Goal: Task Accomplishment & Management: Use online tool/utility

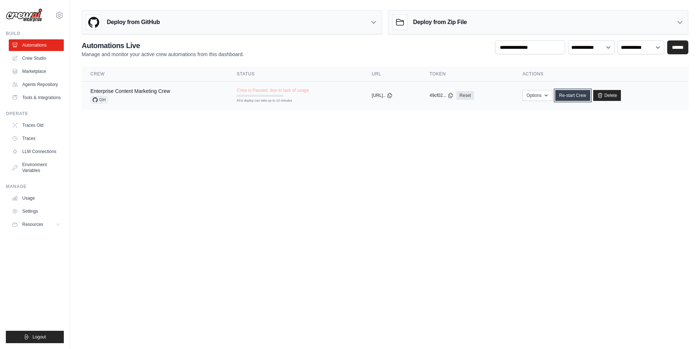
click at [587, 97] on link "Re-start Crew" at bounding box center [572, 95] width 35 height 11
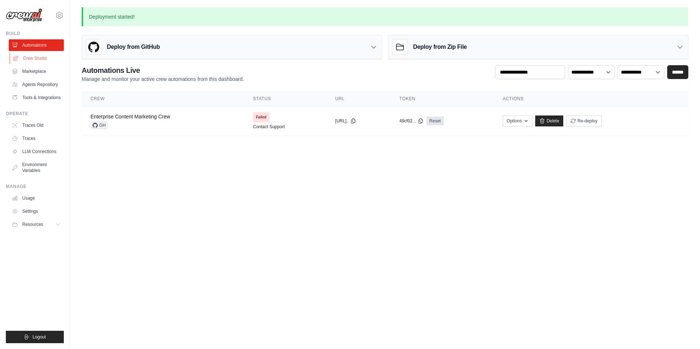
click at [29, 56] on link "Crew Studio" at bounding box center [36, 58] width 55 height 12
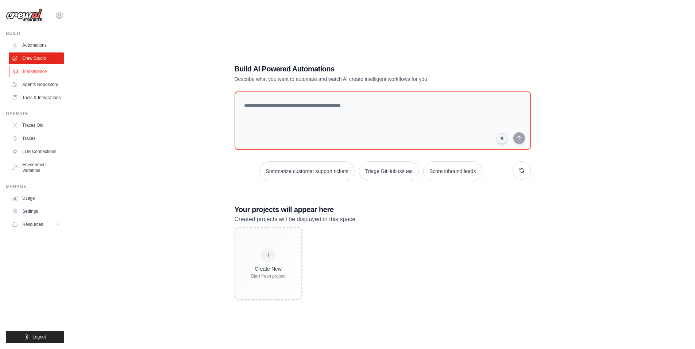
click at [31, 69] on link "Marketplace" at bounding box center [36, 72] width 55 height 12
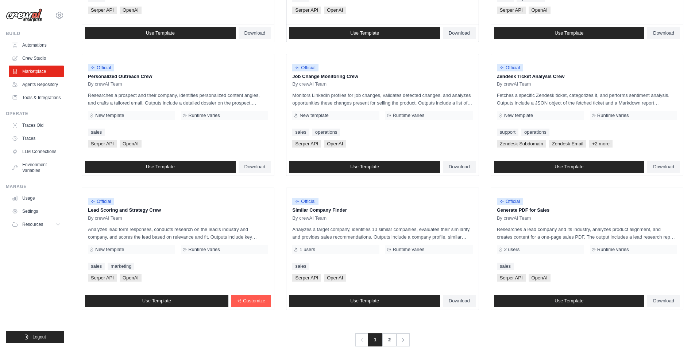
scroll to position [316, 0]
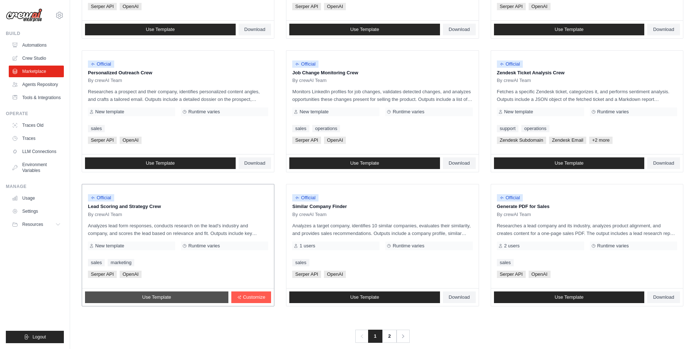
click at [144, 298] on span "Use Template" at bounding box center [156, 298] width 29 height 6
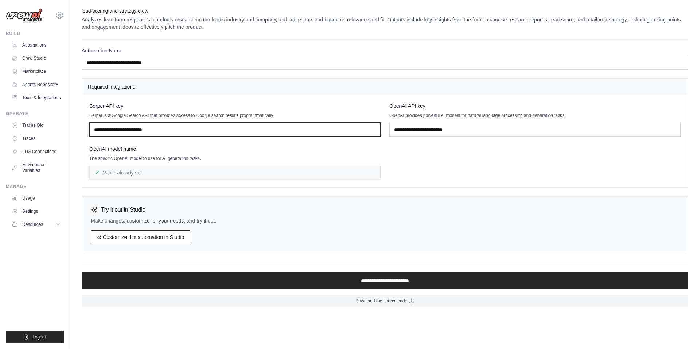
click at [136, 131] on input "text" at bounding box center [234, 130] width 291 height 14
paste input "**********"
type input "**********"
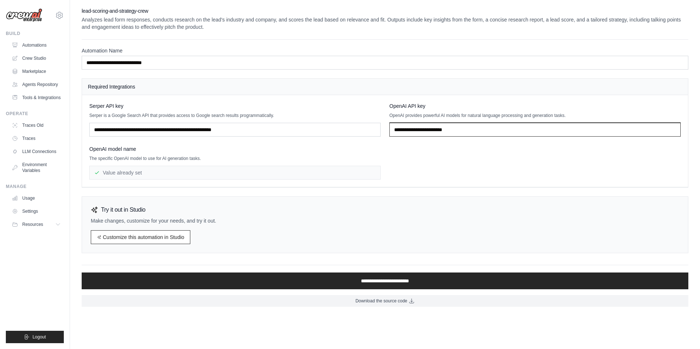
click at [460, 134] on input "text" at bounding box center [534, 130] width 291 height 14
paste input "**********"
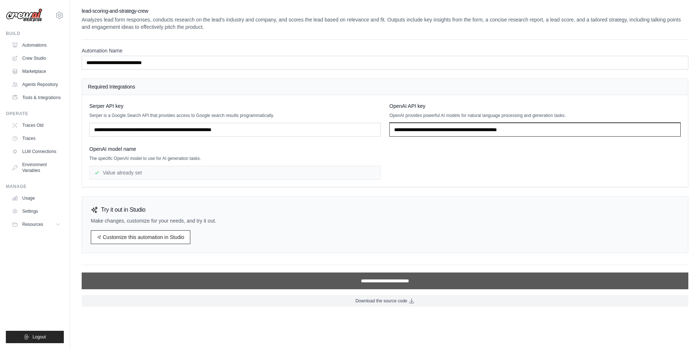
type input "**********"
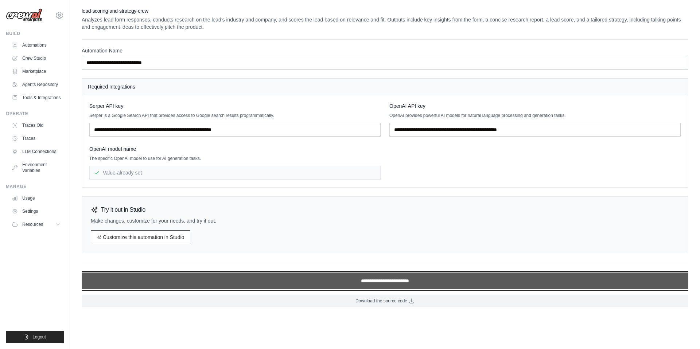
click at [383, 281] on input "**********" at bounding box center [385, 281] width 607 height 17
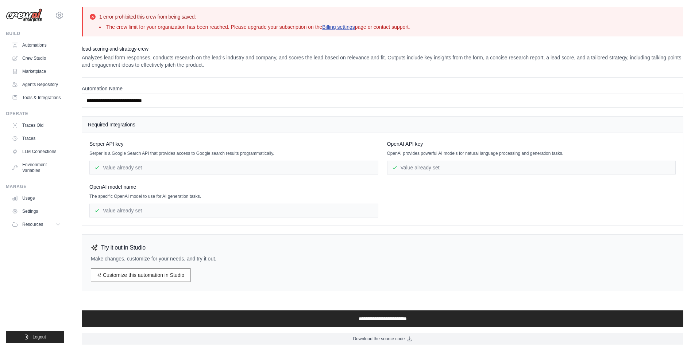
click at [351, 26] on link "Billing settings" at bounding box center [338, 27] width 33 height 6
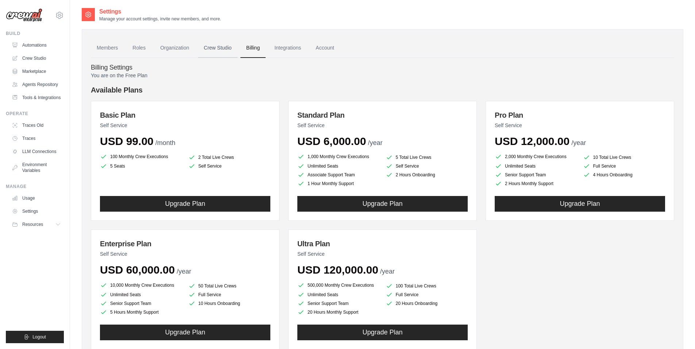
click at [221, 48] on link "Crew Studio" at bounding box center [217, 48] width 39 height 20
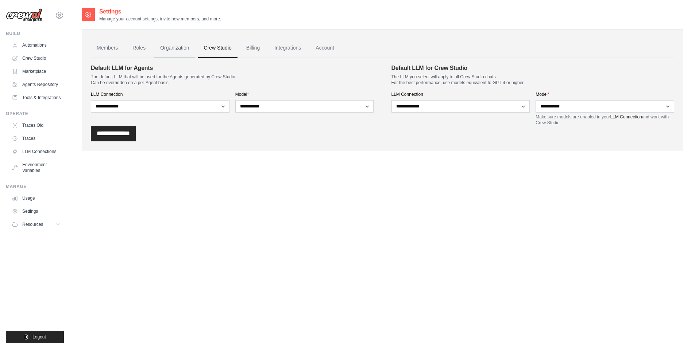
click at [187, 48] on link "Organization" at bounding box center [174, 48] width 40 height 20
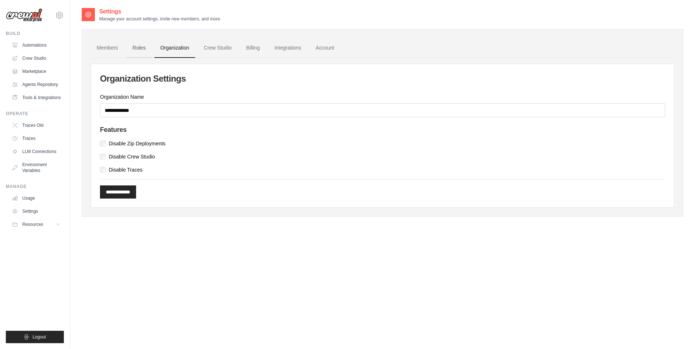
click at [137, 51] on link "Roles" at bounding box center [139, 48] width 25 height 20
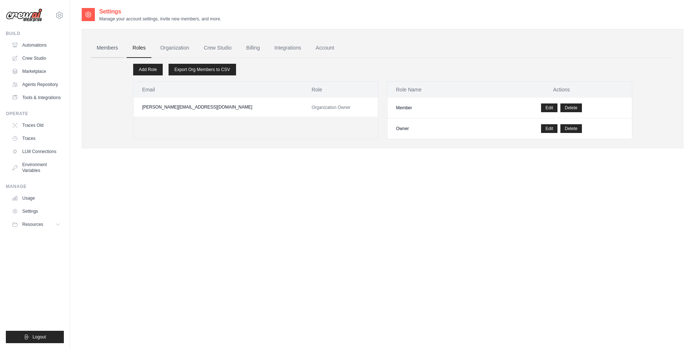
click at [102, 50] on link "Members" at bounding box center [107, 48] width 33 height 20
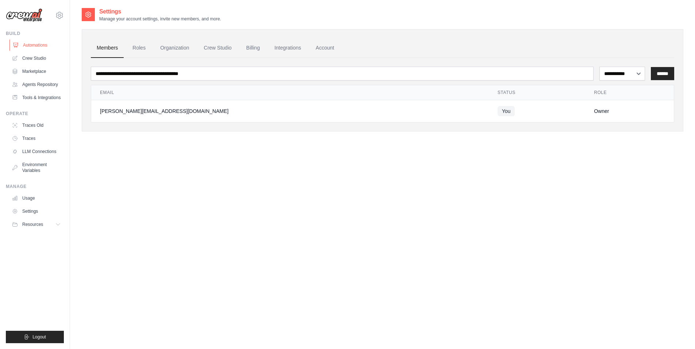
click at [24, 46] on link "Automations" at bounding box center [36, 45] width 55 height 12
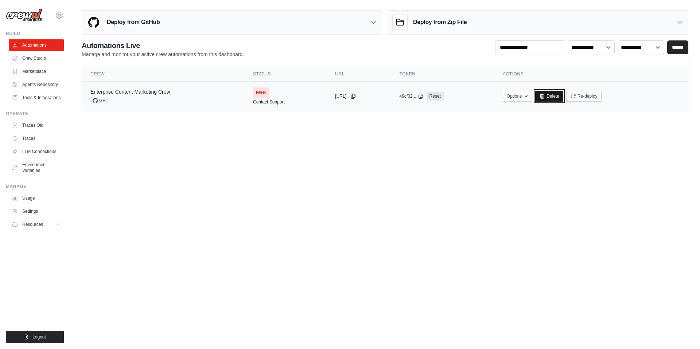
click at [563, 97] on link "Delete" at bounding box center [549, 96] width 28 height 11
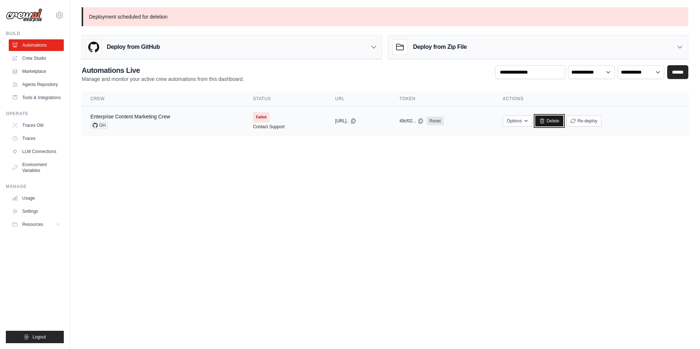
click at [563, 122] on link "Delete" at bounding box center [549, 121] width 28 height 11
click at [33, 59] on link "Crew Studio" at bounding box center [36, 58] width 55 height 12
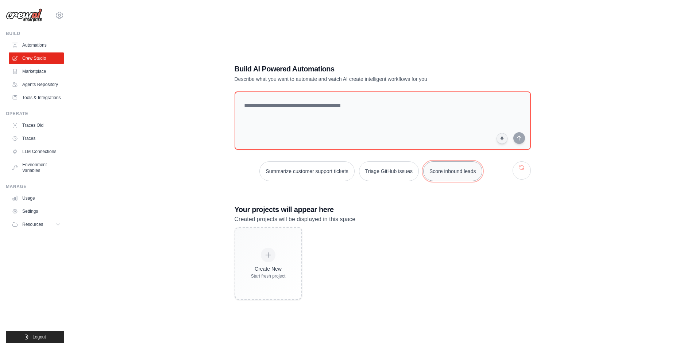
click at [456, 175] on button "Score inbound leads" at bounding box center [452, 172] width 59 height 20
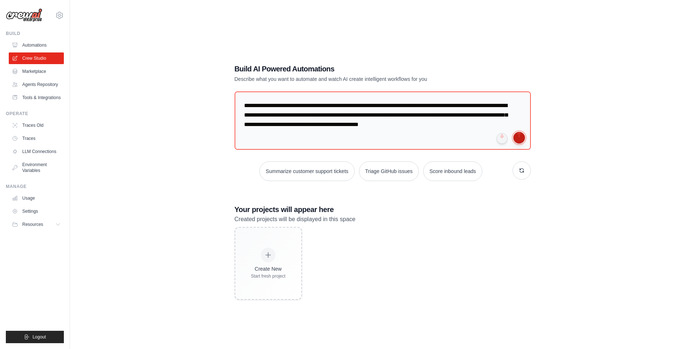
click at [520, 141] on button "submit" at bounding box center [519, 138] width 12 height 12
click at [26, 69] on link "Marketplace" at bounding box center [36, 72] width 55 height 12
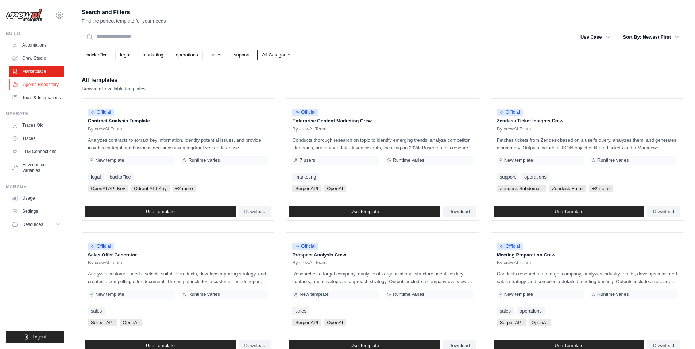
click at [31, 83] on link "Agents Repository" at bounding box center [36, 85] width 55 height 12
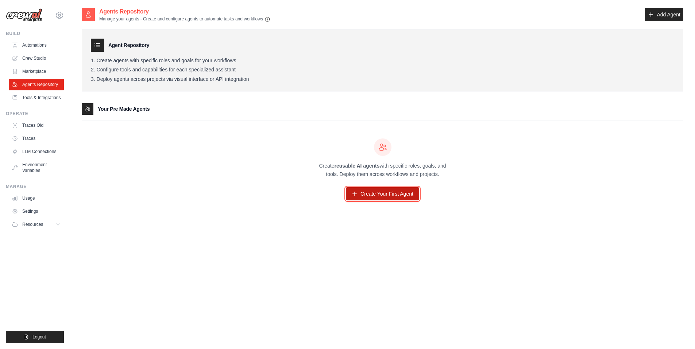
click at [382, 191] on link "Create Your First Agent" at bounding box center [382, 193] width 73 height 13
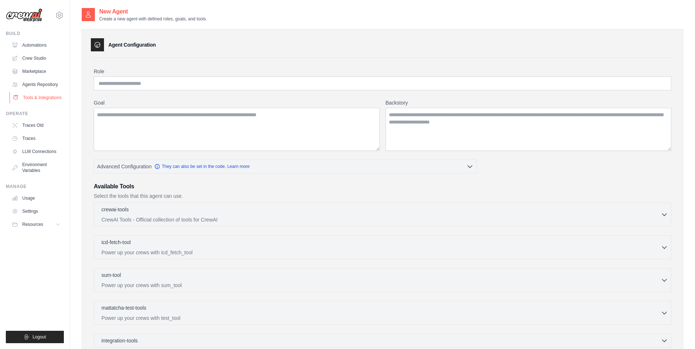
click at [34, 104] on link "Tools & Integrations" at bounding box center [36, 98] width 55 height 12
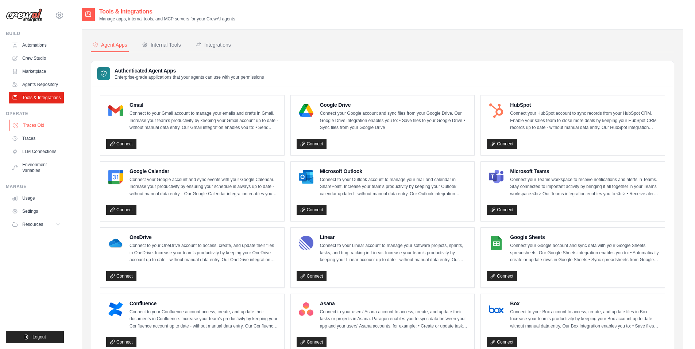
click at [32, 131] on link "Traces Old" at bounding box center [36, 126] width 55 height 12
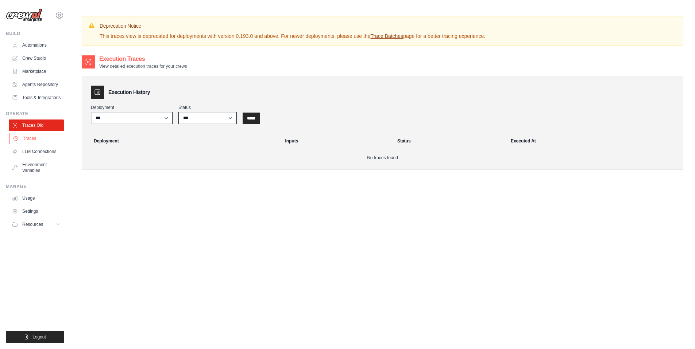
click at [29, 144] on link "Traces" at bounding box center [36, 139] width 55 height 12
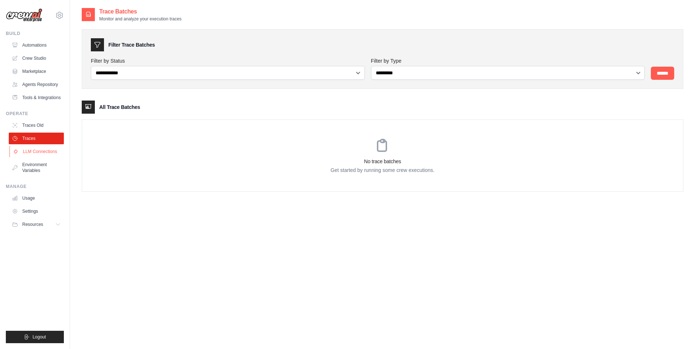
click at [31, 154] on link "LLM Connections" at bounding box center [36, 152] width 55 height 12
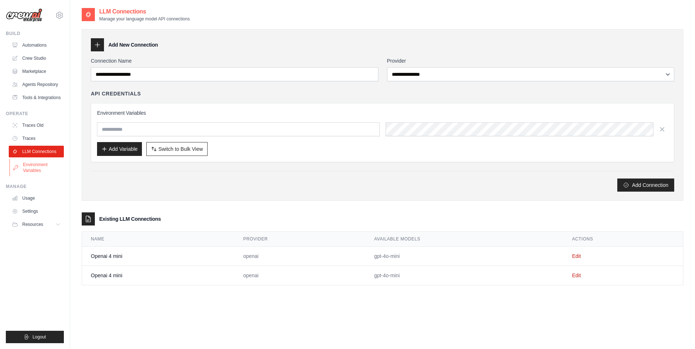
click at [31, 171] on link "Environment Variables" at bounding box center [36, 167] width 55 height 17
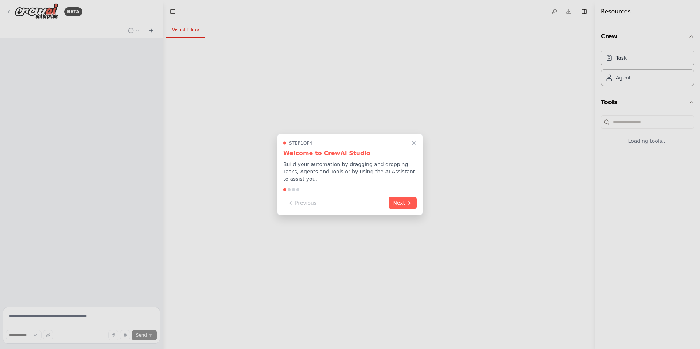
select select "****"
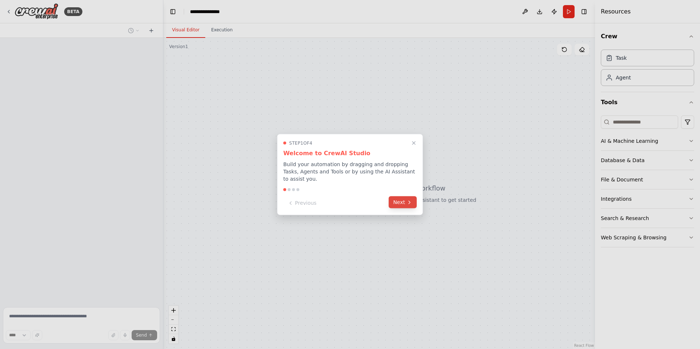
click at [400, 205] on button "Next" at bounding box center [403, 203] width 28 height 12
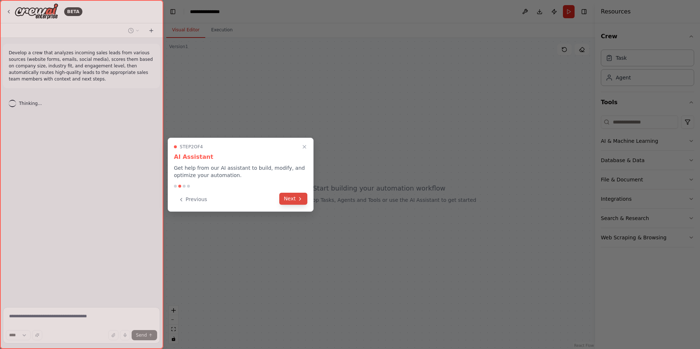
click at [289, 203] on button "Next" at bounding box center [293, 199] width 28 height 12
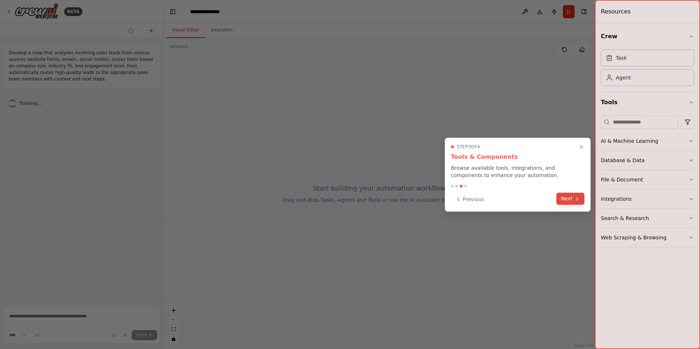
click at [565, 202] on button "Next" at bounding box center [570, 199] width 28 height 12
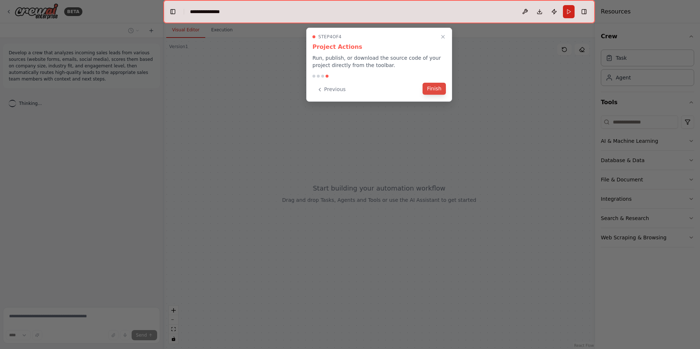
click at [437, 89] on button "Finish" at bounding box center [434, 89] width 23 height 12
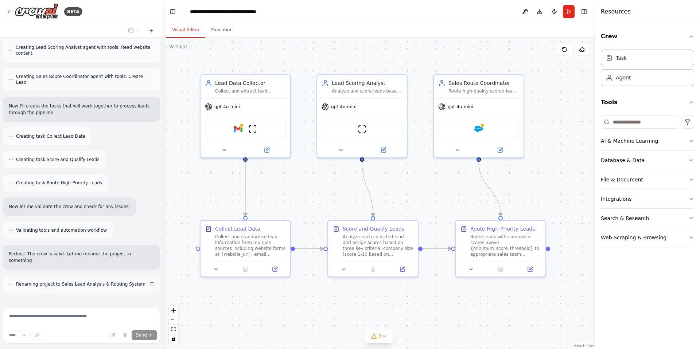
scroll to position [400, 0]
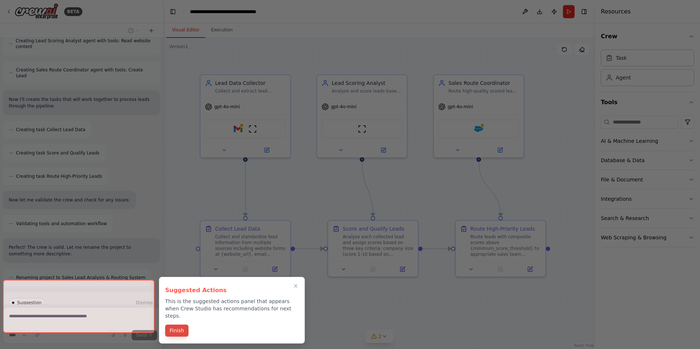
click at [177, 326] on button "Finish" at bounding box center [176, 331] width 23 height 12
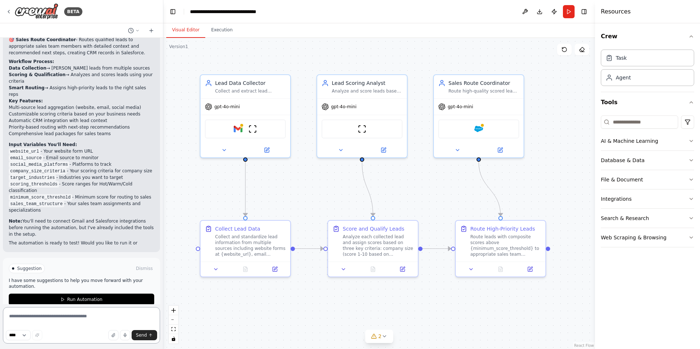
scroll to position [734, 0]
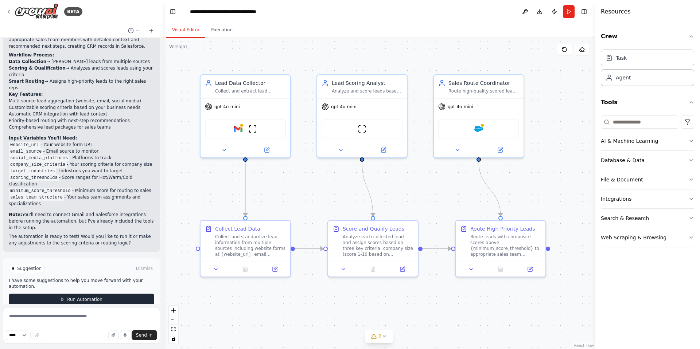
click at [69, 297] on span "Run Automation" at bounding box center [84, 300] width 35 height 6
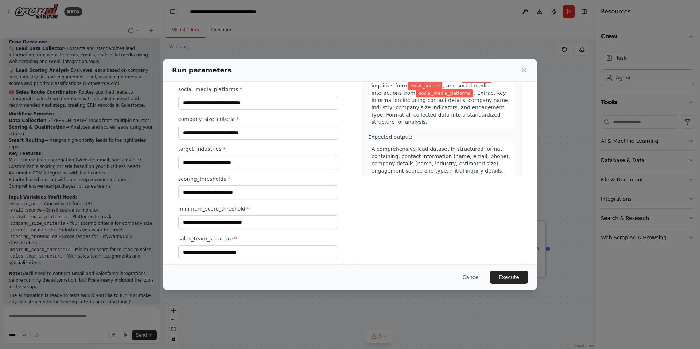
scroll to position [0, 0]
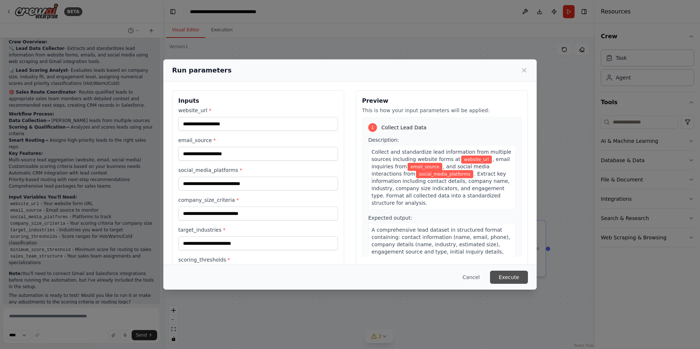
click at [513, 276] on button "Execute" at bounding box center [509, 277] width 38 height 13
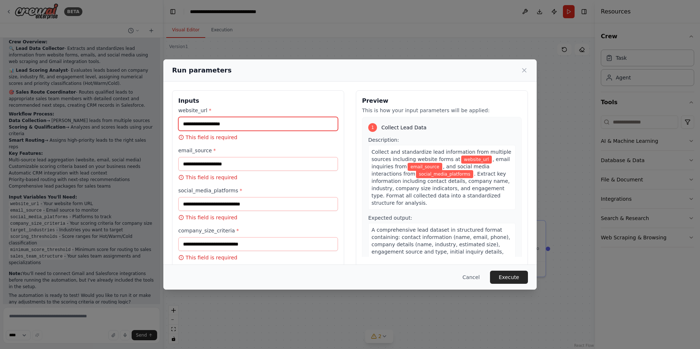
click at [217, 123] on input "website_url *" at bounding box center [258, 124] width 160 height 14
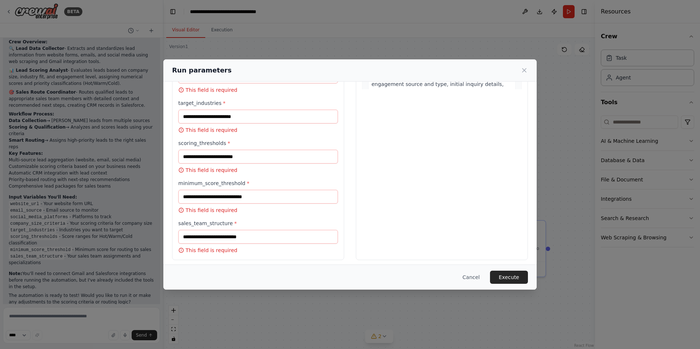
scroll to position [172, 0]
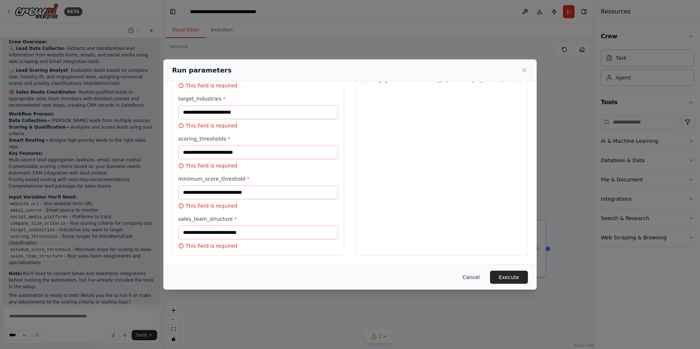
click at [475, 276] on button "Cancel" at bounding box center [471, 277] width 29 height 13
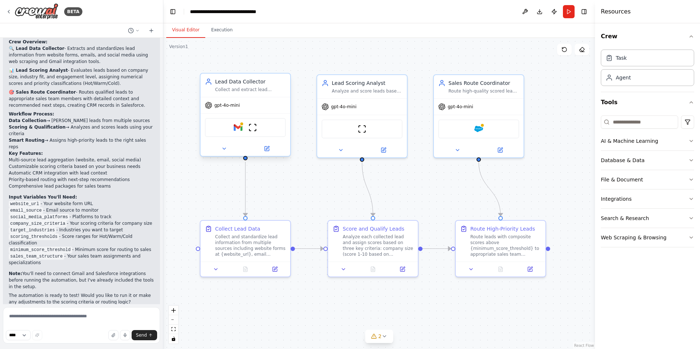
click at [249, 105] on div "gpt-4o-mini" at bounding box center [246, 105] width 90 height 16
click at [261, 102] on div "gpt-4o-mini" at bounding box center [246, 105] width 90 height 16
click at [470, 134] on div "Salesforce" at bounding box center [478, 127] width 81 height 19
click at [692, 141] on icon "button" at bounding box center [691, 141] width 6 height 6
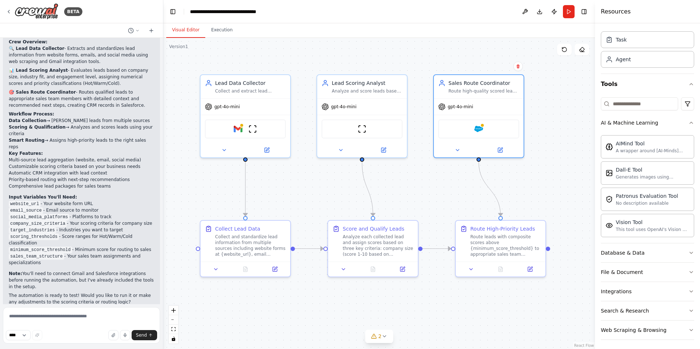
scroll to position [21, 0]
click at [688, 250] on icon "button" at bounding box center [691, 251] width 6 height 6
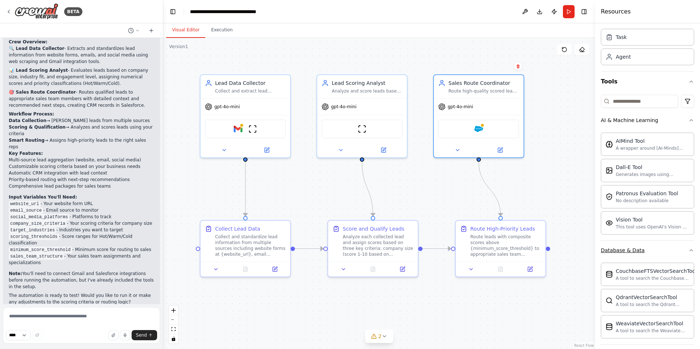
scroll to position [105, 0]
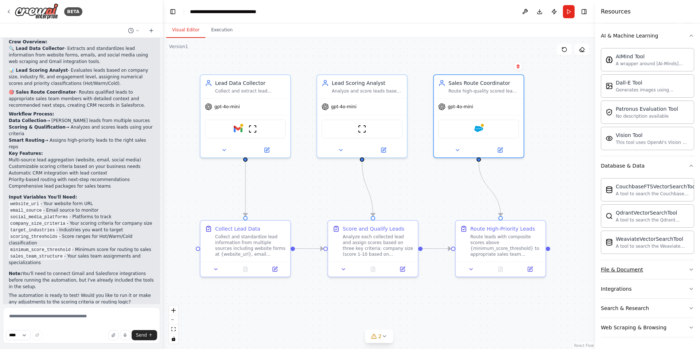
click at [690, 270] on icon "button" at bounding box center [691, 269] width 3 height 1
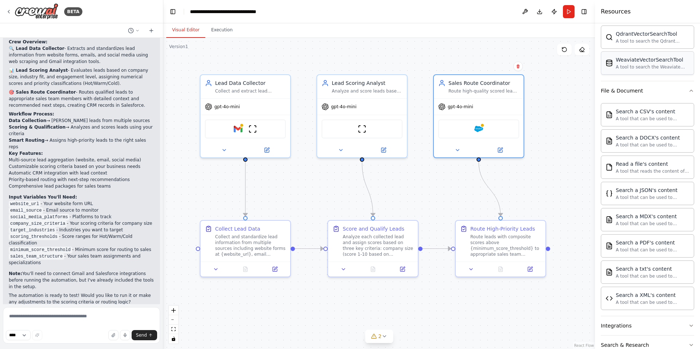
scroll to position [321, 0]
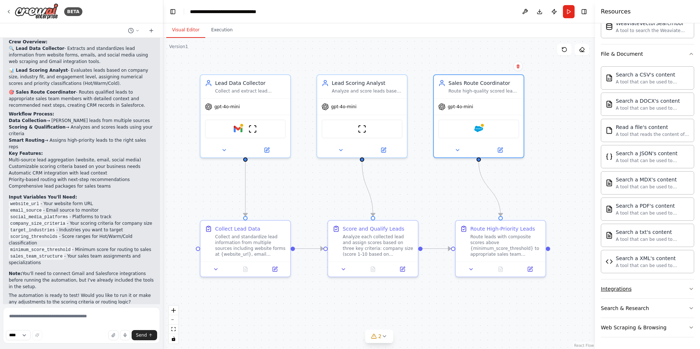
click at [690, 289] on icon "button" at bounding box center [691, 288] width 3 height 1
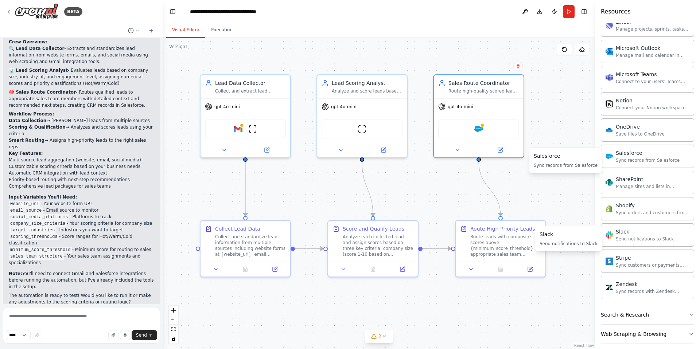
scroll to position [905, 0]
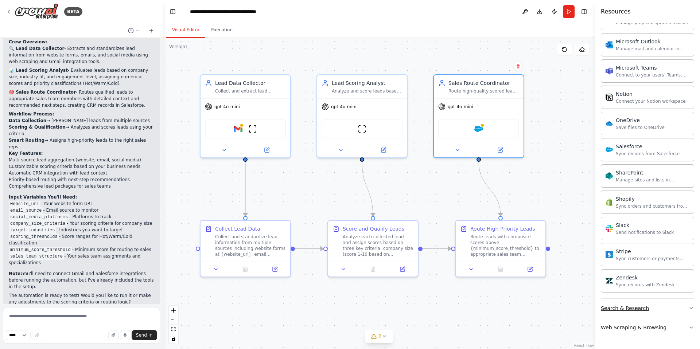
click at [688, 307] on icon "button" at bounding box center [691, 309] width 6 height 6
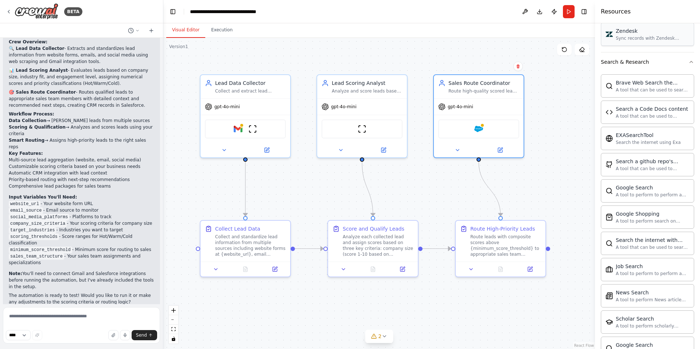
scroll to position [1278, 0]
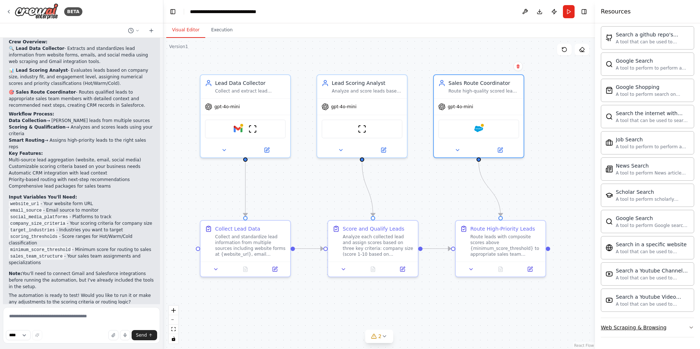
click at [688, 327] on icon "button" at bounding box center [691, 328] width 6 height 6
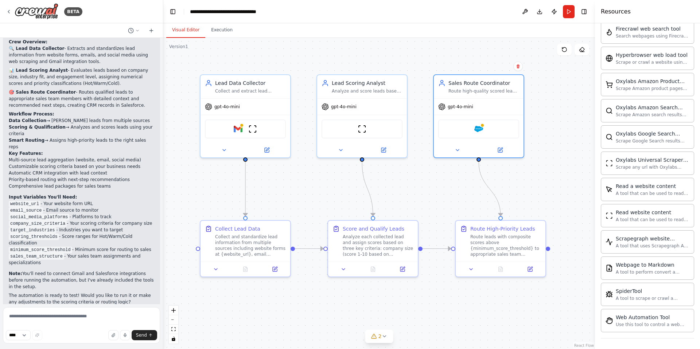
scroll to position [1677, 0]
click at [517, 326] on div ".deletable-edge-delete-btn { width: 20px; height: 20px; border: 0px solid #ffff…" at bounding box center [379, 193] width 432 height 311
click at [566, 12] on button "Run" at bounding box center [569, 11] width 12 height 13
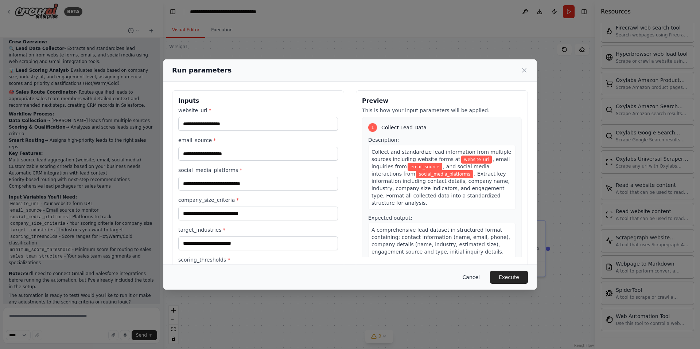
click at [475, 277] on button "Cancel" at bounding box center [471, 277] width 29 height 13
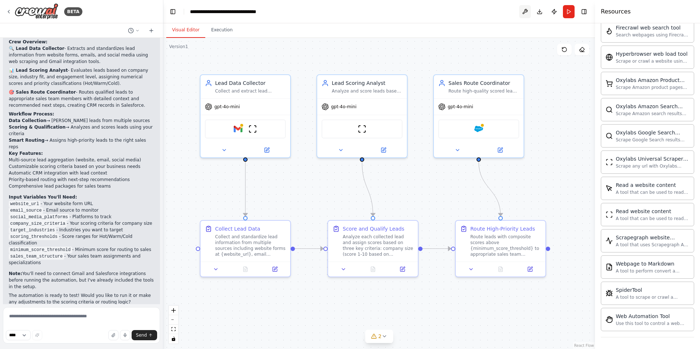
click at [526, 9] on button at bounding box center [525, 11] width 12 height 13
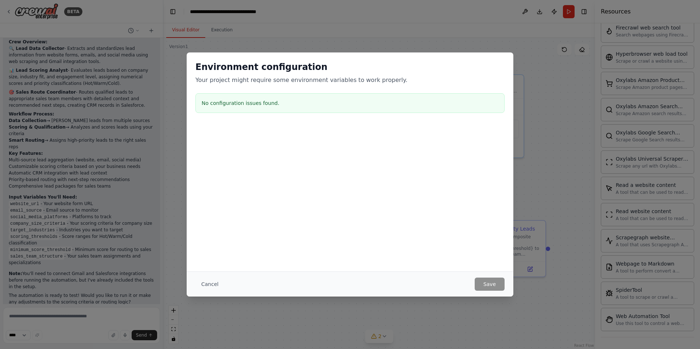
drag, startPoint x: 207, startPoint y: 288, endPoint x: 216, endPoint y: 288, distance: 9.5
click at [207, 287] on button "Cancel" at bounding box center [209, 284] width 29 height 13
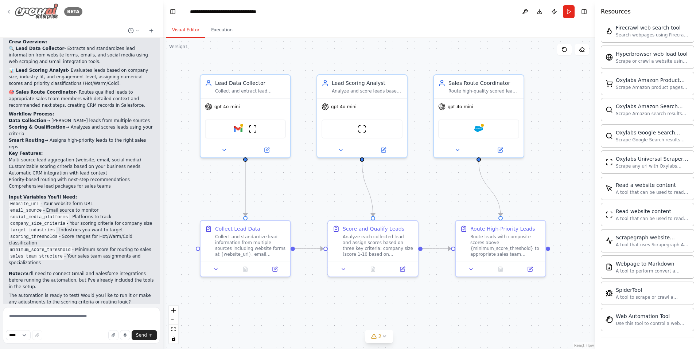
click at [8, 10] on icon at bounding box center [9, 12] width 6 height 6
